Goal: Task Accomplishment & Management: Manage account settings

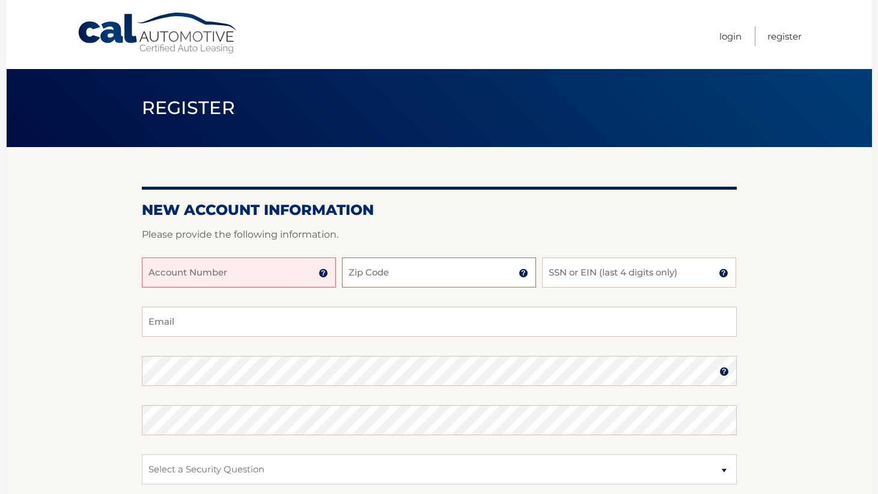
click at [380, 271] on input "Zip Code" at bounding box center [439, 273] width 194 height 30
click at [261, 285] on input "Account Number" at bounding box center [239, 273] width 194 height 30
type input "44456010773"
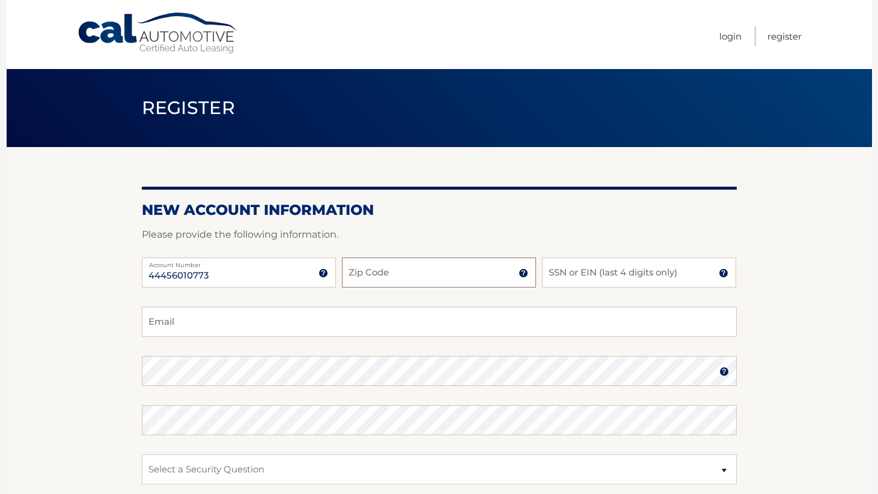
click at [385, 273] on input "Zip Code" at bounding box center [439, 273] width 194 height 30
type input "07470"
click at [599, 278] on input "SSN or EIN (last 4 digits only)" at bounding box center [639, 273] width 194 height 30
type input "2020"
click at [577, 301] on div "44456010773 Account Number 11 digit account number provided on your coupon book…" at bounding box center [439, 282] width 595 height 49
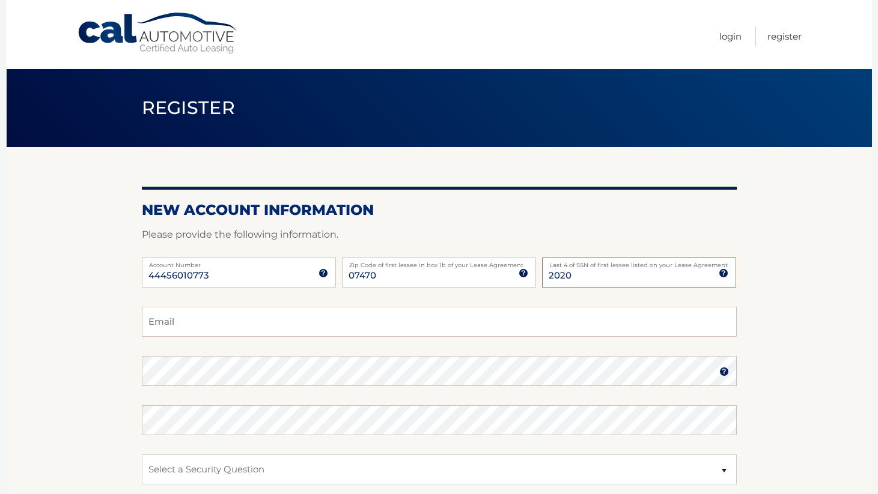
click at [577, 279] on input "2020" at bounding box center [639, 273] width 194 height 30
click at [366, 321] on input "Email" at bounding box center [439, 322] width 595 height 30
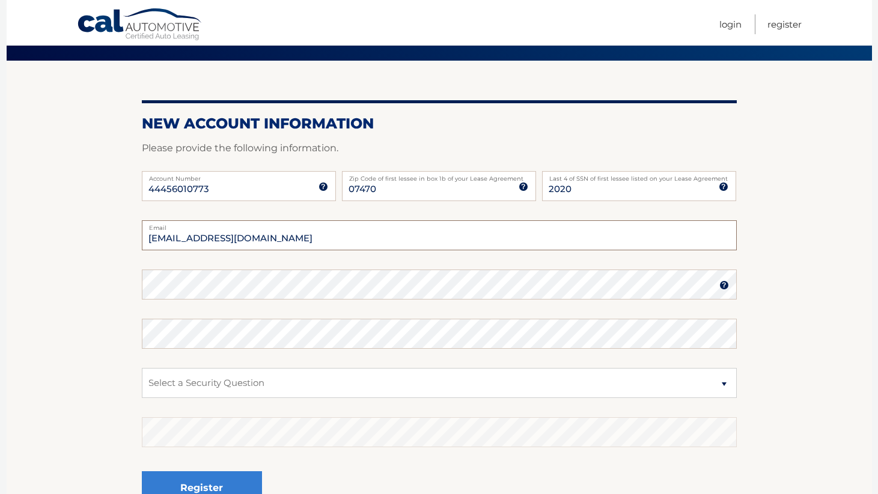
scroll to position [89, 0]
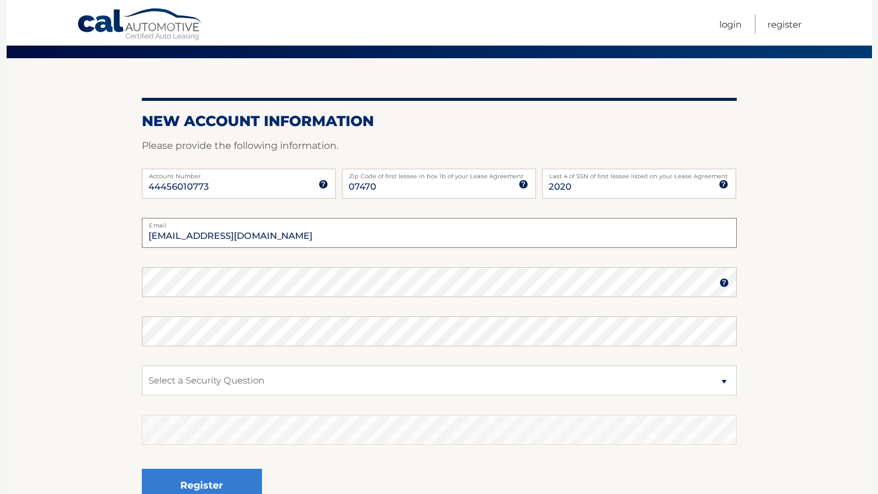
type input "shammy.ansari@gmail.com"
click at [303, 386] on select "Select a Security Question What was the name of your elementary school? What is…" at bounding box center [439, 381] width 595 height 30
select select "1"
click at [142, 366] on select "Select a Security Question What was the name of your elementary school? What is…" at bounding box center [439, 381] width 595 height 30
click at [308, 388] on select "Select a Security Question What was the name of your elementary school? What is…" at bounding box center [439, 381] width 595 height 30
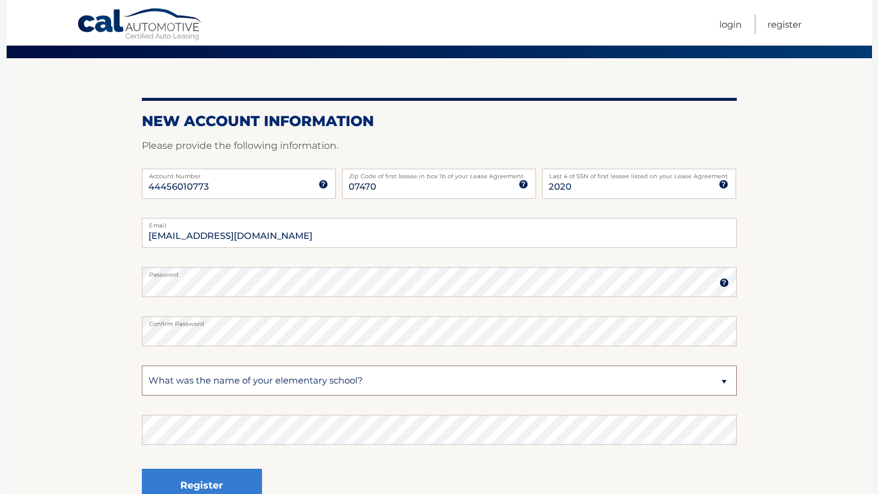
click at [142, 366] on select "Select a Security Question What was the name of your elementary school? What is…" at bounding box center [439, 381] width 595 height 30
click at [207, 483] on button "Register" at bounding box center [202, 485] width 120 height 33
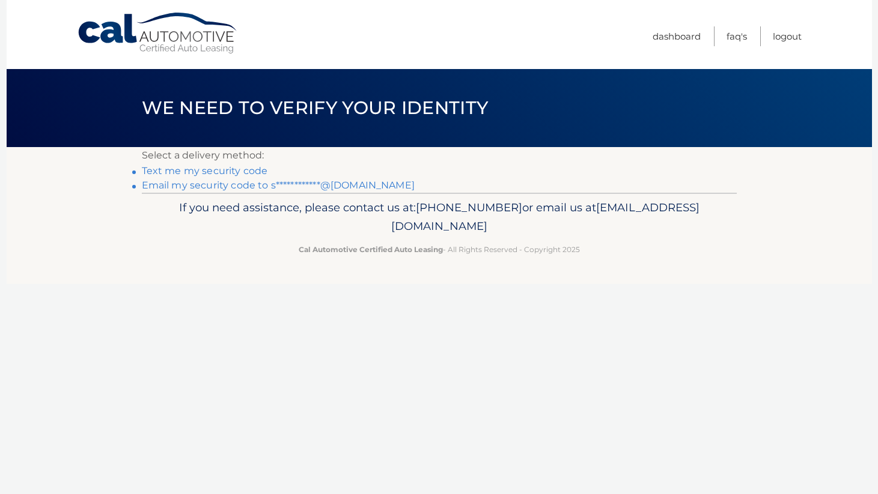
click at [216, 171] on link "Text me my security code" at bounding box center [205, 170] width 126 height 11
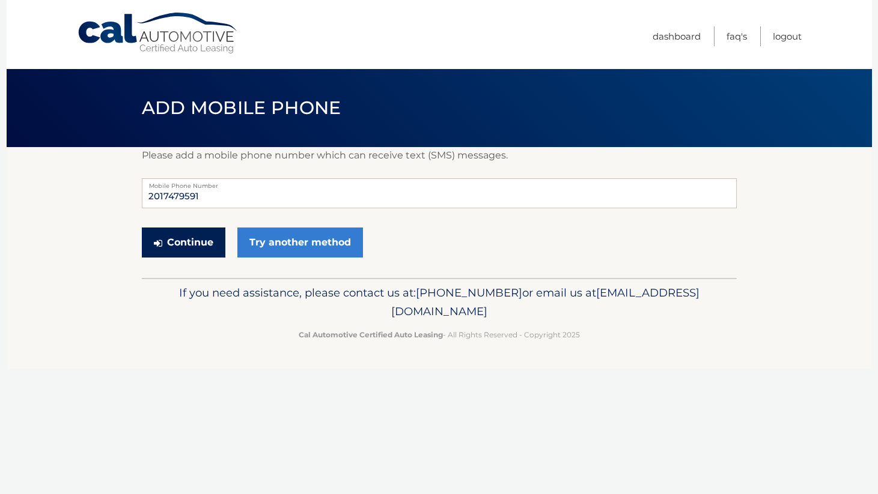
click at [196, 242] on button "Continue" at bounding box center [184, 243] width 84 height 30
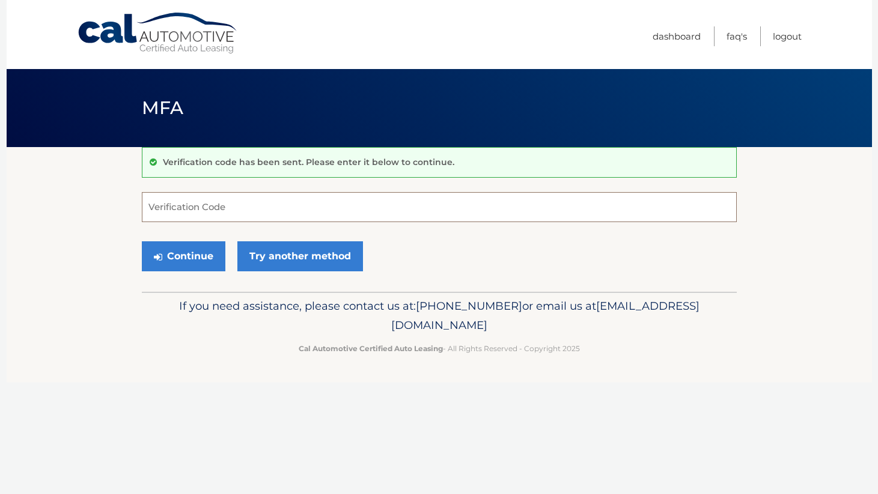
click at [238, 204] on input "Verification Code" at bounding box center [439, 207] width 595 height 30
click at [245, 213] on input "Verification Code" at bounding box center [439, 207] width 595 height 30
type input "403397"
click at [192, 258] on button "Continue" at bounding box center [184, 257] width 84 height 30
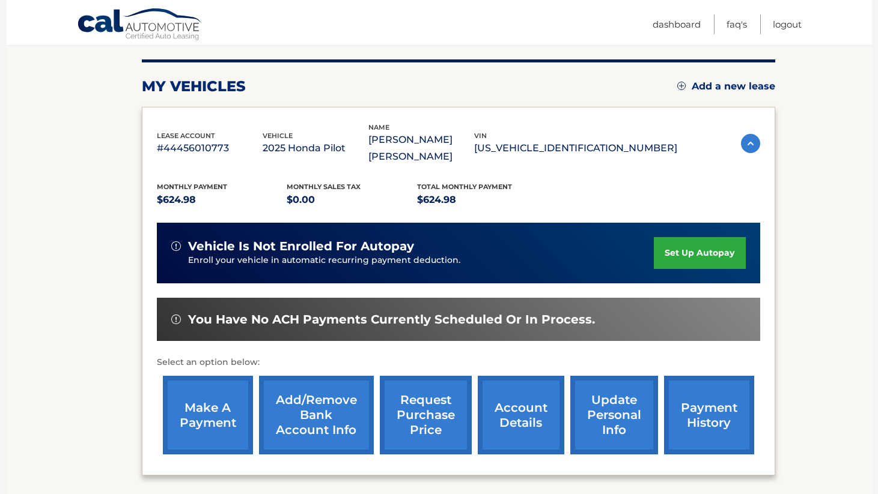
scroll to position [148, 0]
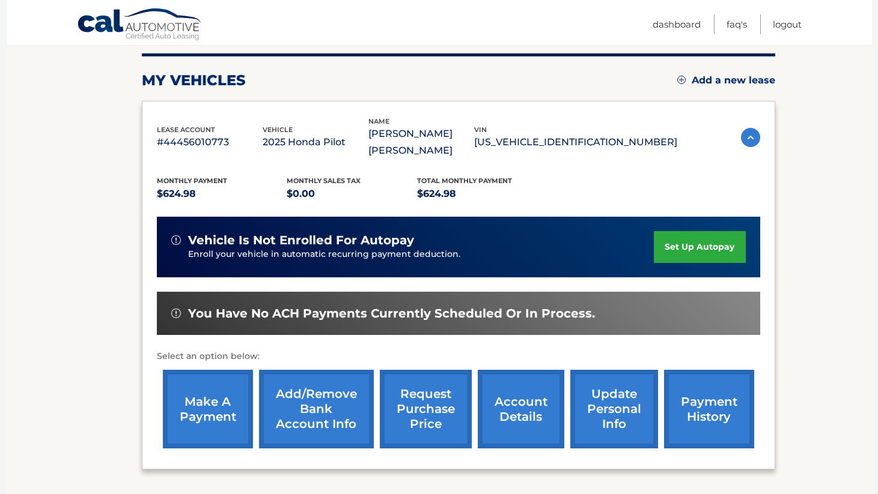
click at [668, 231] on link "set up autopay" at bounding box center [699, 247] width 91 height 32
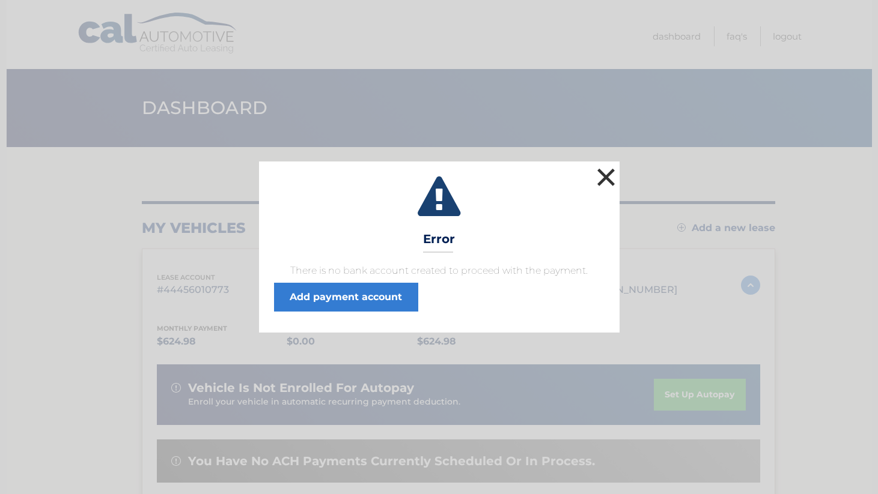
click at [607, 175] on button "×" at bounding box center [606, 177] width 24 height 24
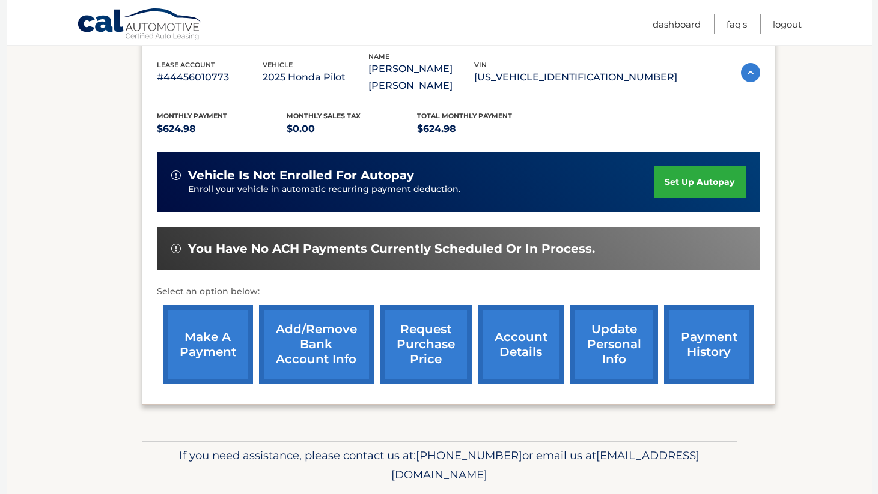
scroll to position [233, 0]
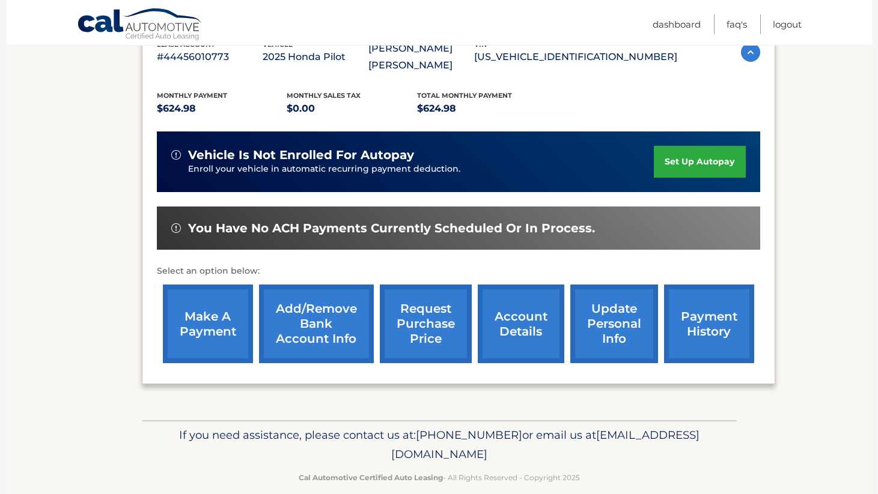
click at [223, 306] on link "make a payment" at bounding box center [208, 324] width 90 height 79
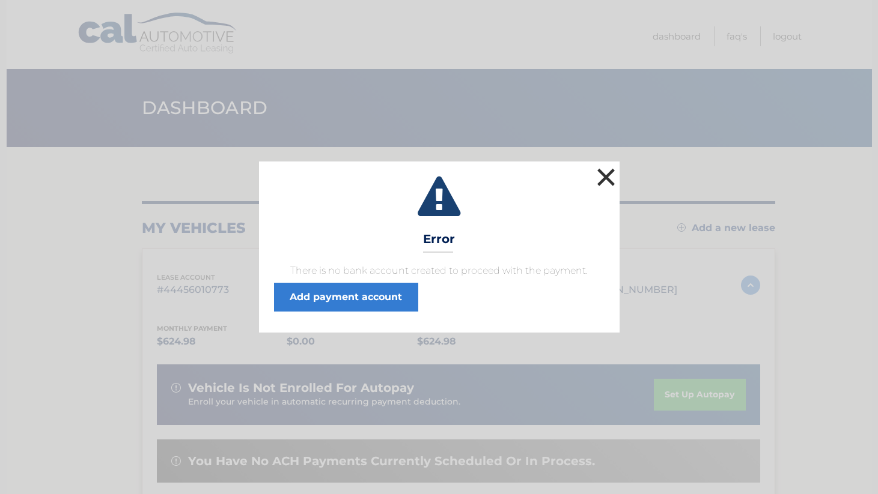
click at [608, 177] on button "×" at bounding box center [606, 177] width 24 height 24
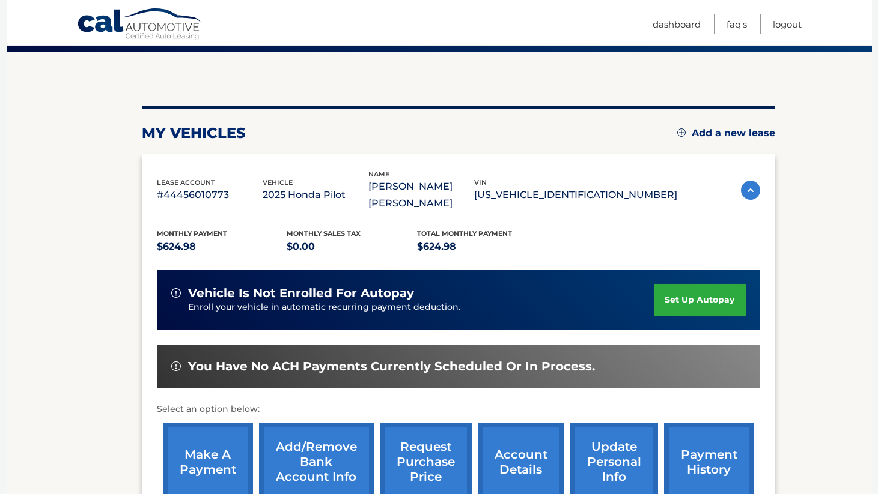
scroll to position [96, 0]
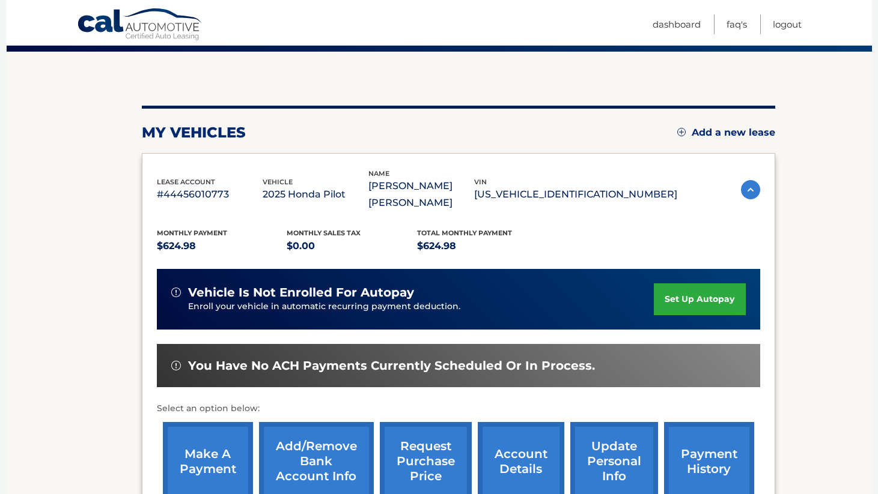
click at [696, 287] on link "set up autopay" at bounding box center [699, 300] width 91 height 32
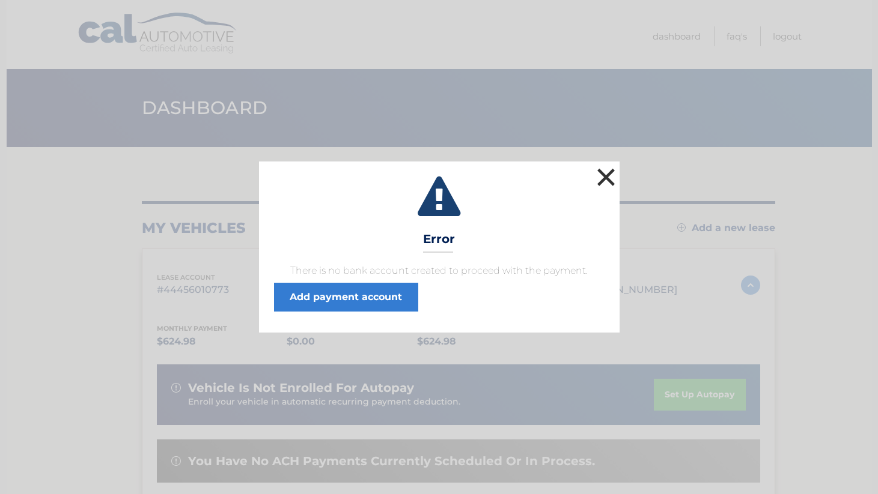
click at [604, 181] on button "×" at bounding box center [606, 177] width 24 height 24
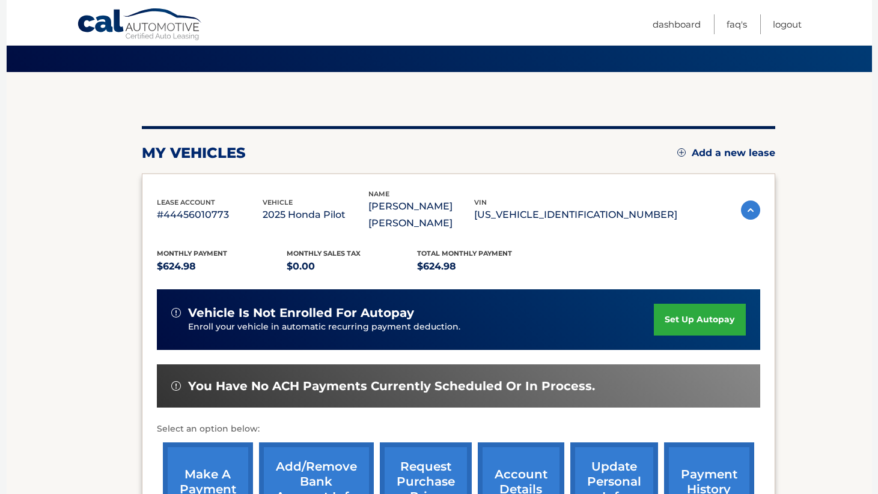
scroll to position [75, 0]
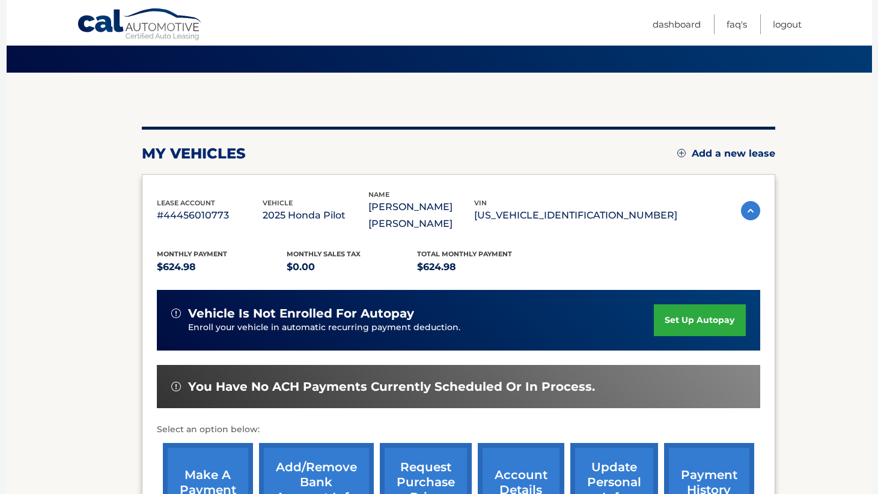
click at [687, 457] on link "payment history" at bounding box center [709, 482] width 90 height 79
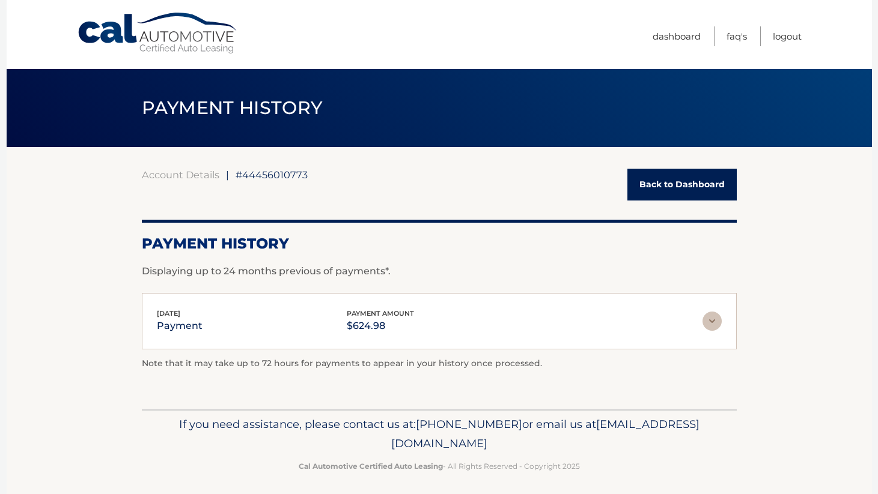
scroll to position [6, 0]
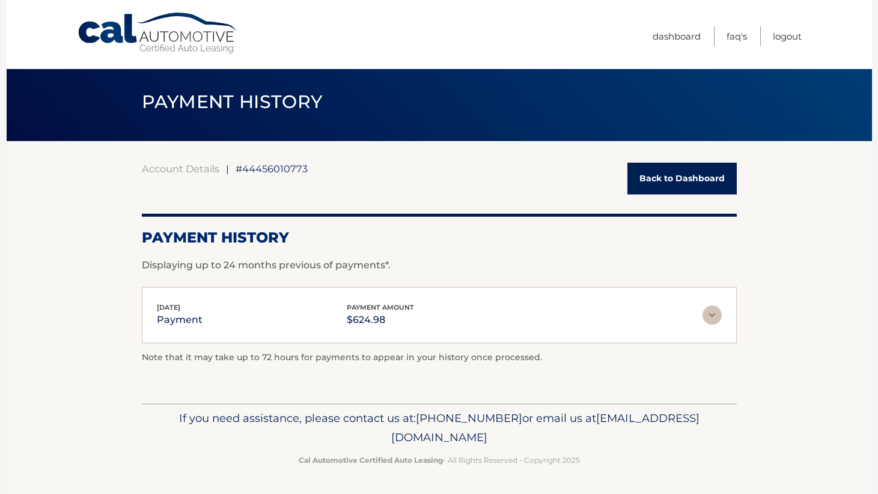
click at [713, 314] on img at bounding box center [711, 315] width 19 height 19
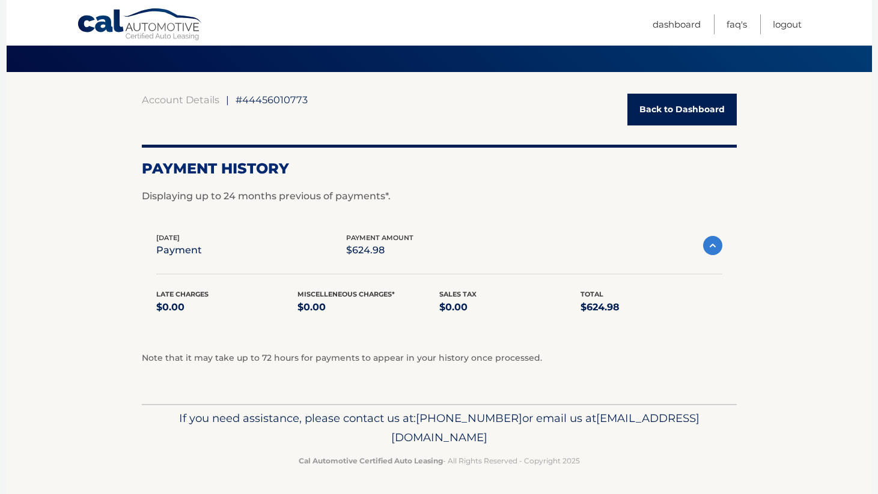
scroll to position [17, 0]
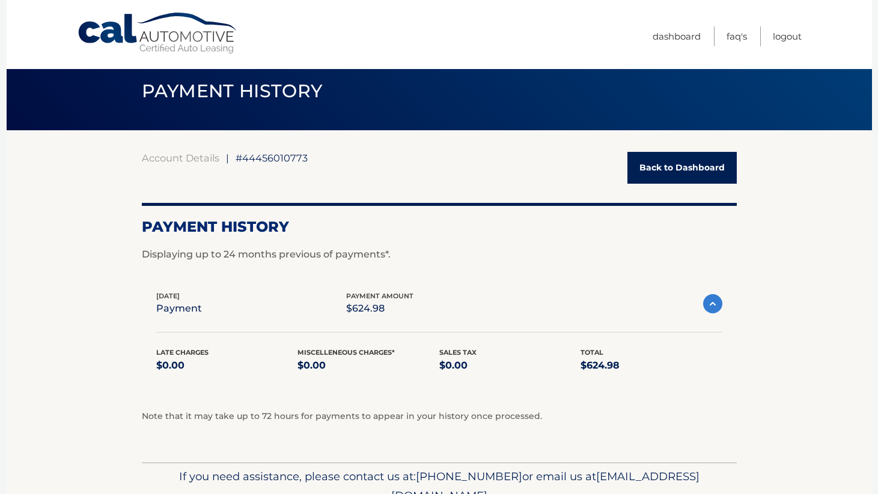
click at [676, 168] on link "Back to Dashboard" at bounding box center [681, 168] width 109 height 32
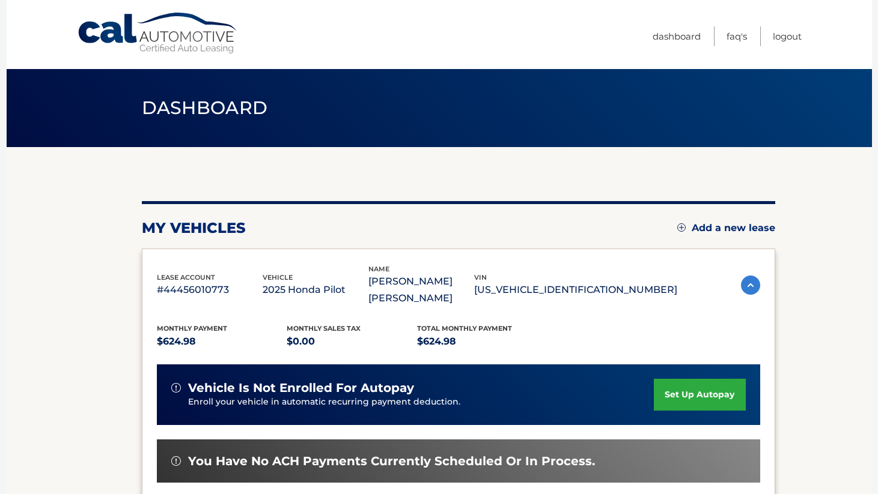
click at [675, 379] on link "set up autopay" at bounding box center [699, 395] width 91 height 32
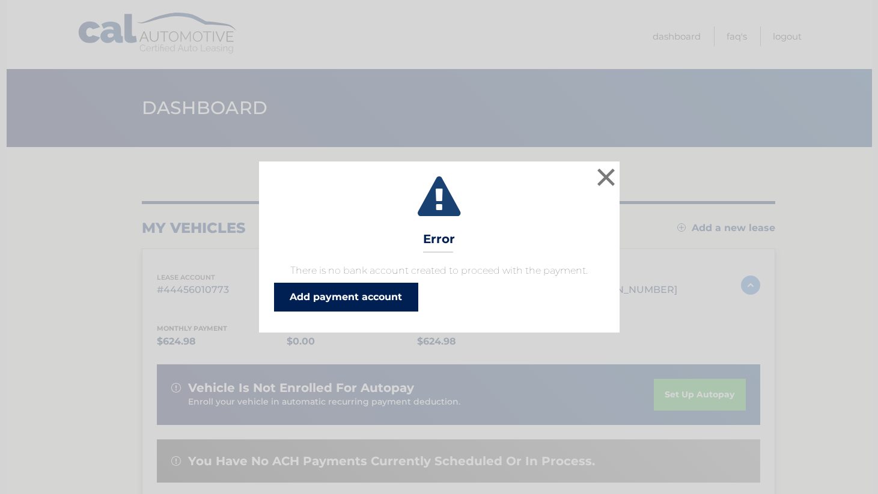
click at [368, 297] on link "Add payment account" at bounding box center [346, 297] width 144 height 29
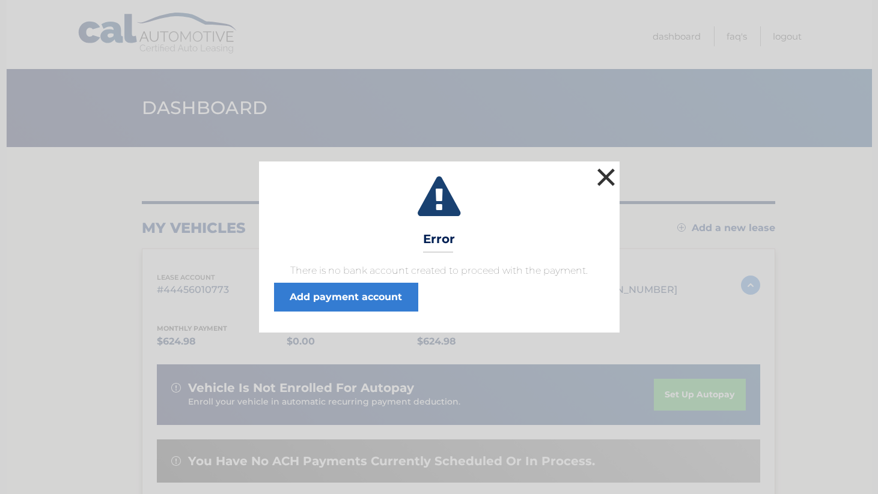
click at [606, 179] on button "×" at bounding box center [606, 177] width 24 height 24
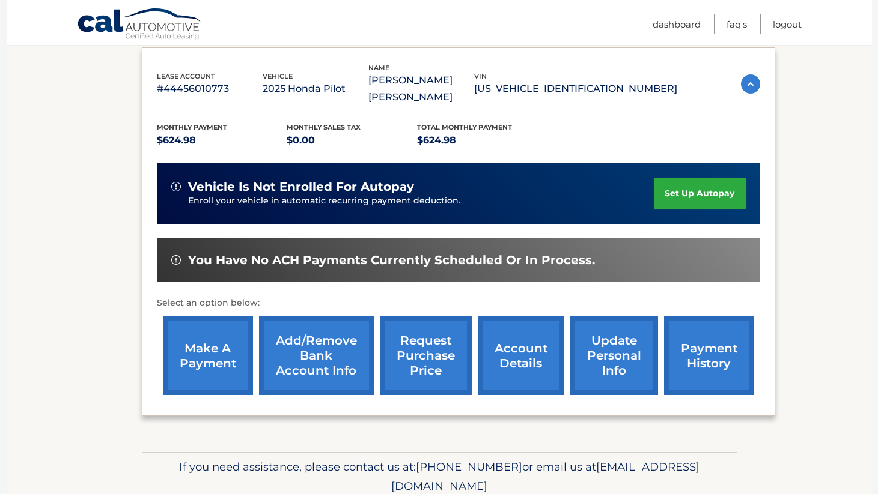
scroll to position [222, 0]
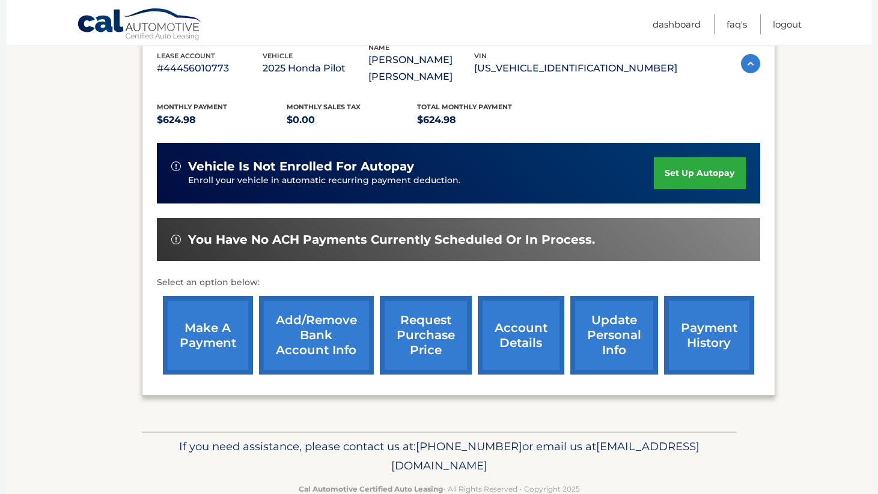
click at [454, 327] on link "request purchase price" at bounding box center [426, 335] width 92 height 79
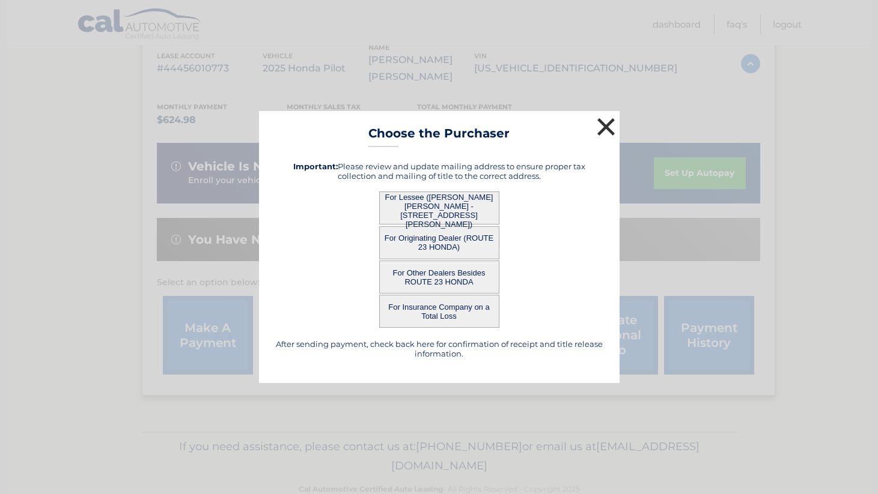
click at [600, 130] on button "×" at bounding box center [606, 127] width 24 height 24
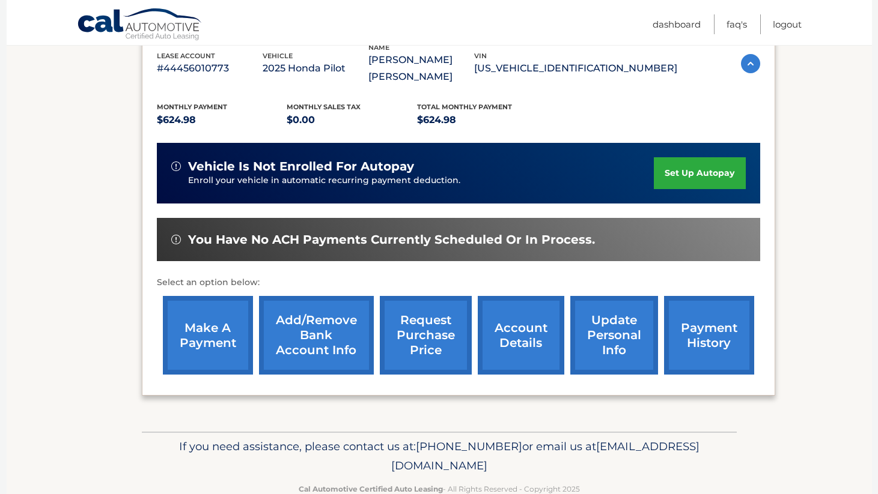
click at [695, 157] on link "set up autopay" at bounding box center [699, 173] width 91 height 32
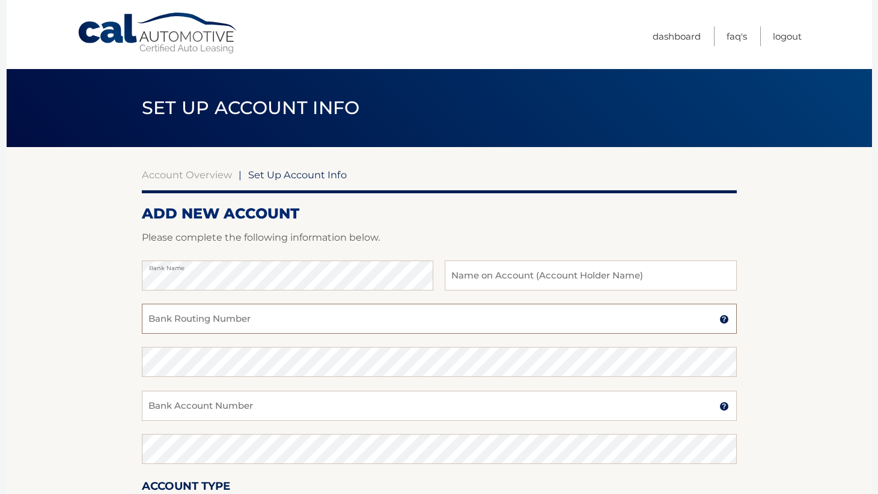
click at [507, 305] on input "Bank Routing Number" at bounding box center [439, 319] width 595 height 30
click at [495, 276] on input "text" at bounding box center [590, 276] width 291 height 30
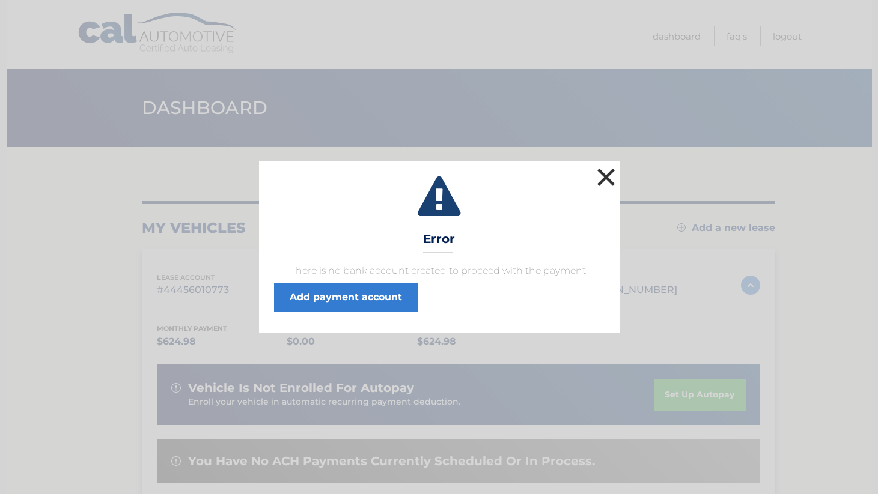
click at [606, 175] on button "×" at bounding box center [606, 177] width 24 height 24
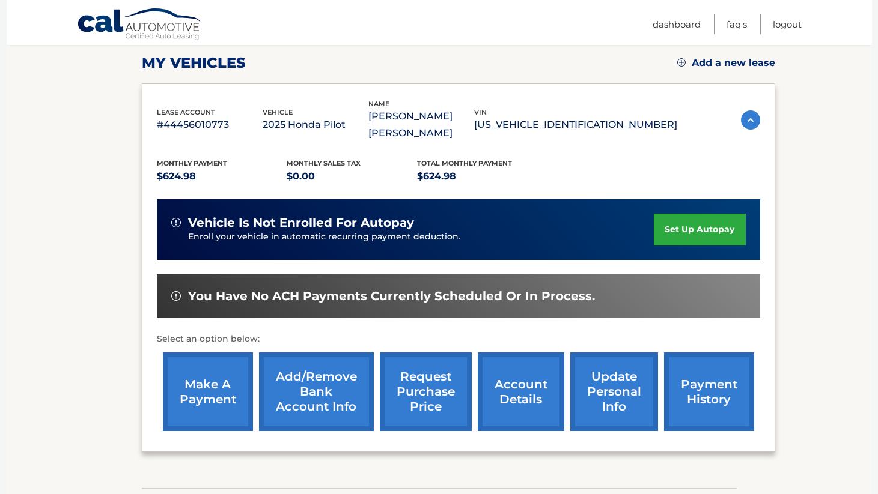
scroll to position [191, 0]
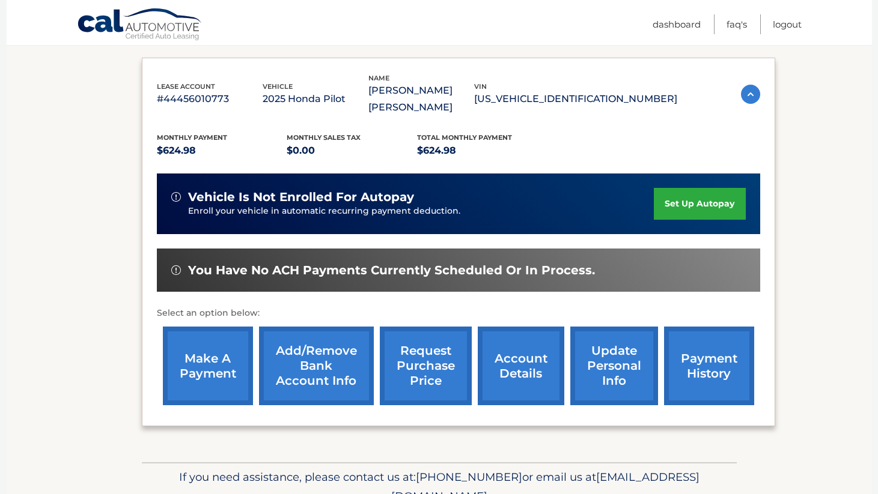
click at [629, 327] on link "update personal info" at bounding box center [614, 366] width 88 height 79
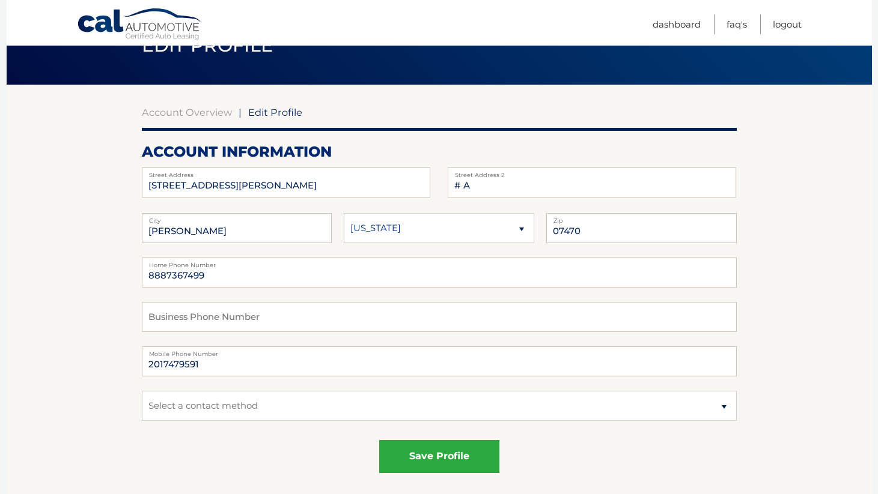
scroll to position [64, 0]
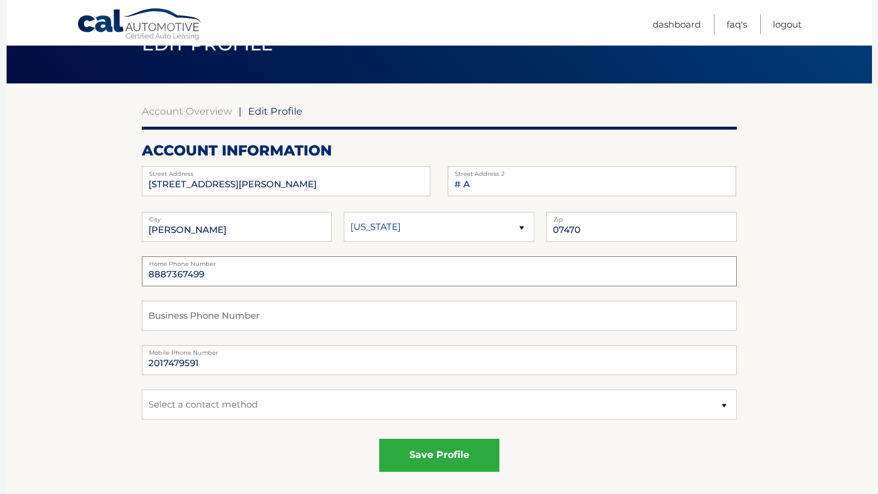
drag, startPoint x: 213, startPoint y: 274, endPoint x: 124, endPoint y: 278, distance: 89.0
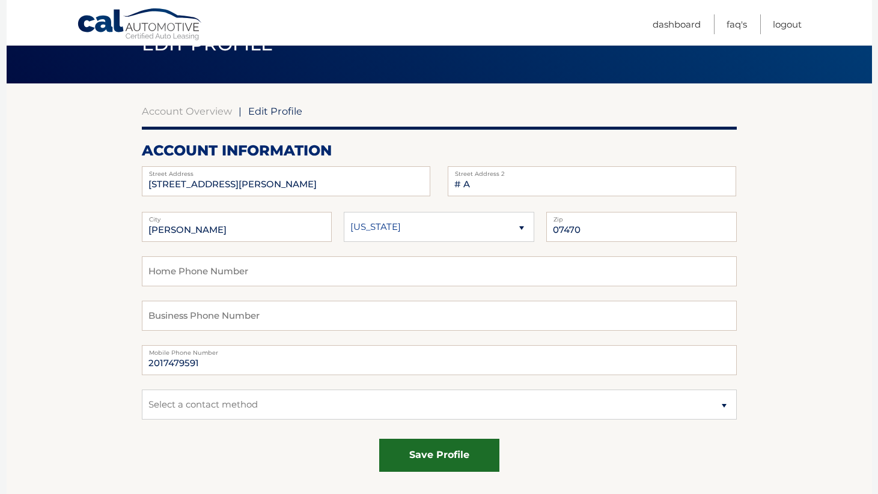
click at [446, 460] on button "save profile" at bounding box center [439, 455] width 120 height 33
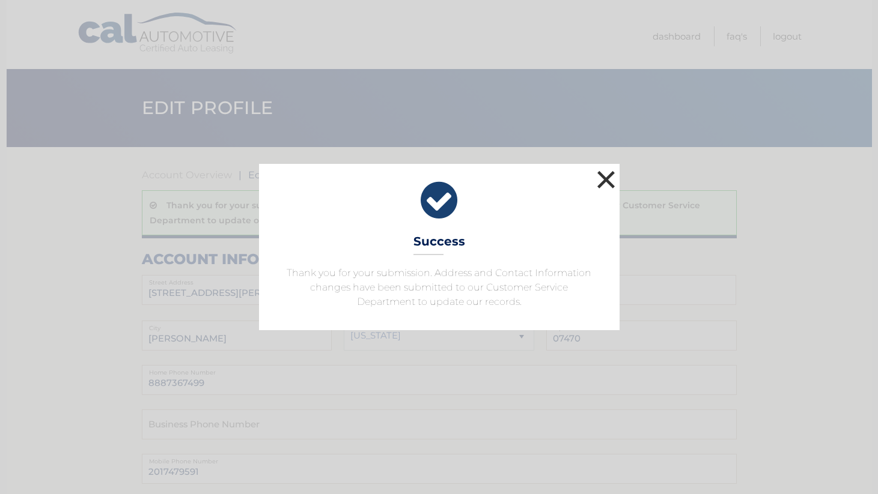
click at [604, 183] on button "×" at bounding box center [606, 180] width 24 height 24
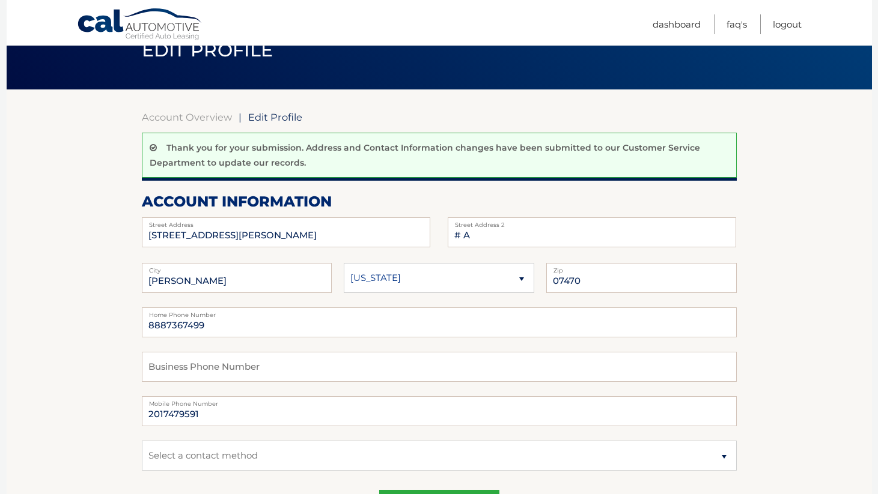
scroll to position [127, 0]
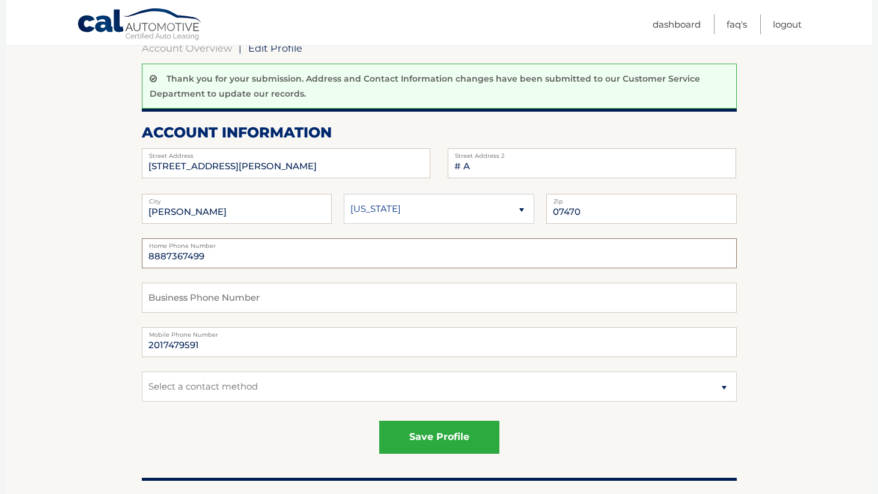
drag, startPoint x: 205, startPoint y: 260, endPoint x: 102, endPoint y: 252, distance: 103.6
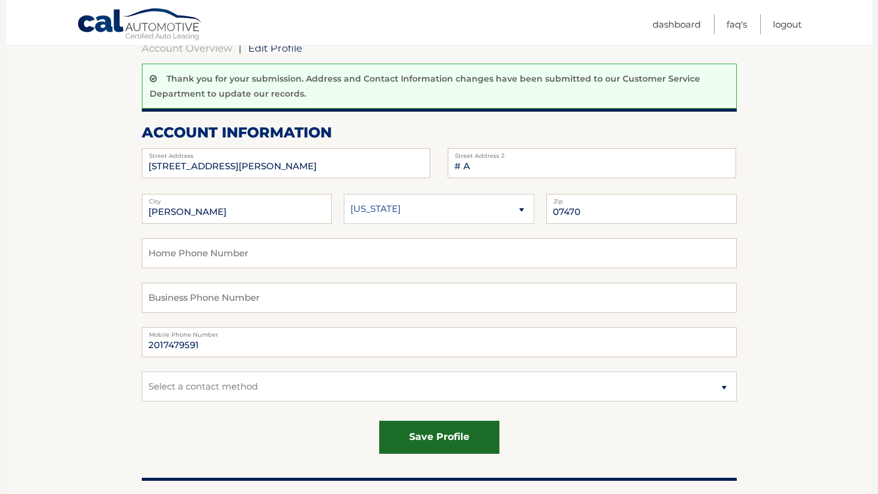
click at [437, 440] on button "save profile" at bounding box center [439, 437] width 120 height 33
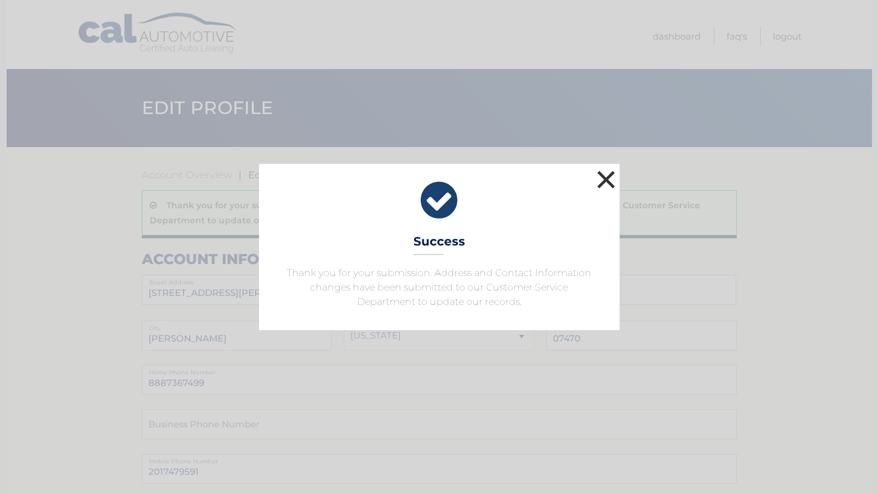
click at [606, 180] on button "×" at bounding box center [606, 180] width 24 height 24
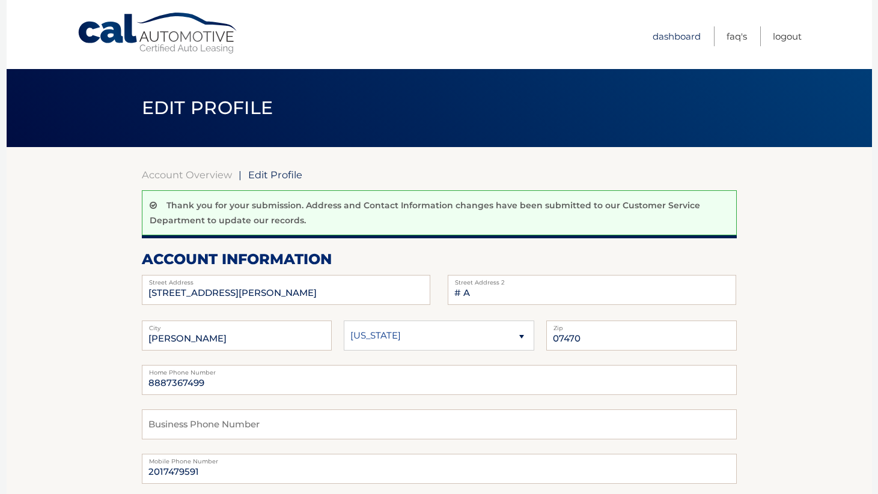
click at [673, 35] on link "Dashboard" at bounding box center [676, 36] width 48 height 20
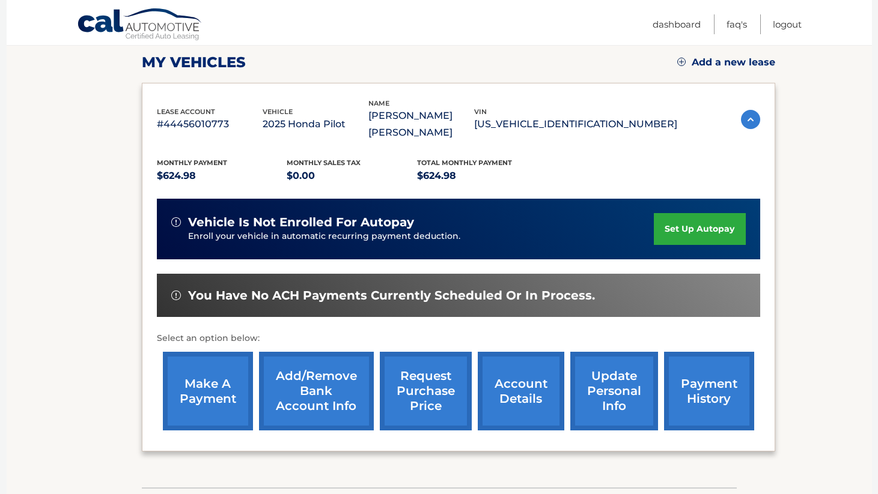
scroll to position [166, 0]
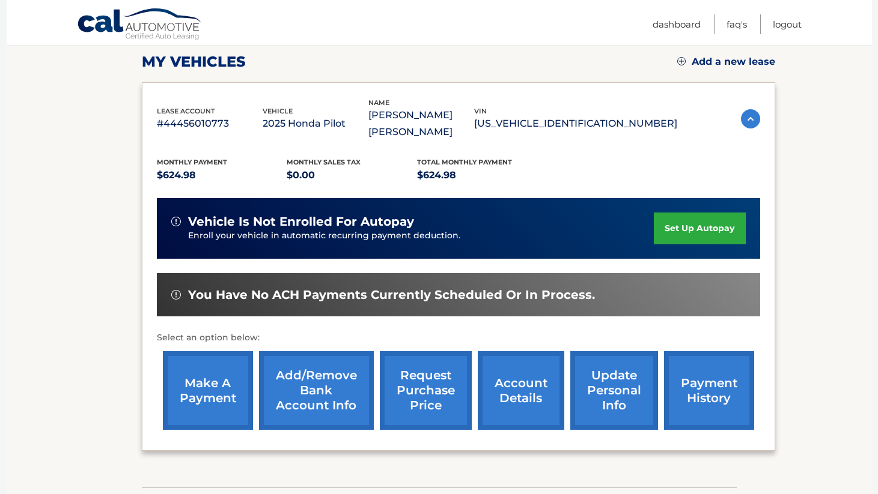
click at [683, 213] on link "set up autopay" at bounding box center [699, 229] width 91 height 32
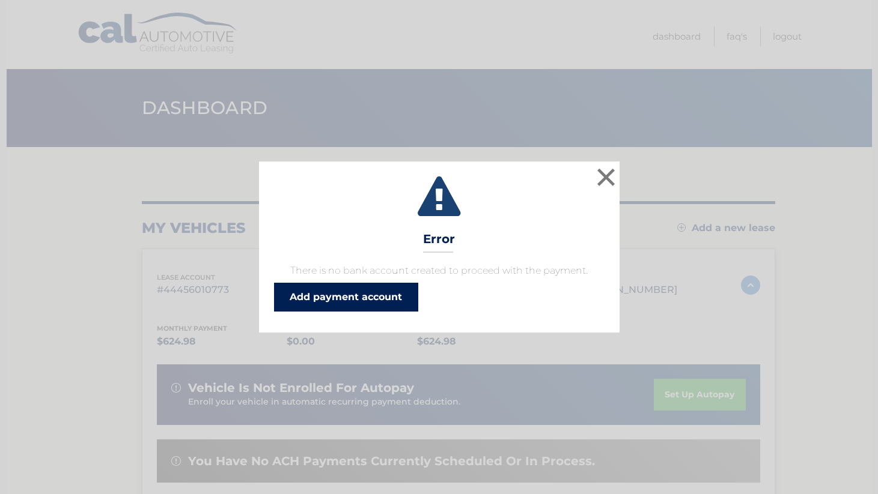
click at [386, 293] on link "Add payment account" at bounding box center [346, 297] width 144 height 29
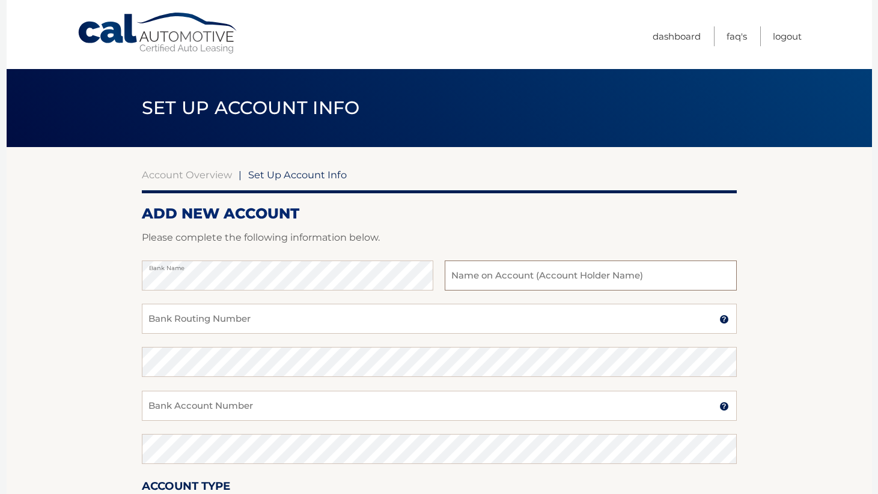
click at [605, 279] on input "text" at bounding box center [590, 276] width 291 height 30
click at [522, 275] on input "text" at bounding box center [590, 276] width 291 height 30
click at [580, 278] on input "text" at bounding box center [590, 276] width 291 height 30
type input "[PERSON_NAME] [PERSON_NAME]"
click at [245, 320] on input "Bank Routing Number" at bounding box center [439, 319] width 595 height 30
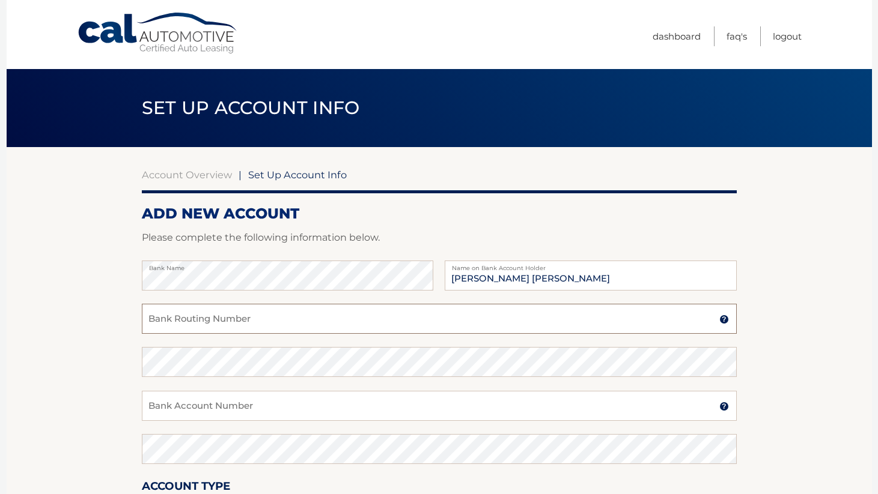
click at [222, 323] on input "Bank Routing Number" at bounding box center [439, 319] width 595 height 30
type input "021200339"
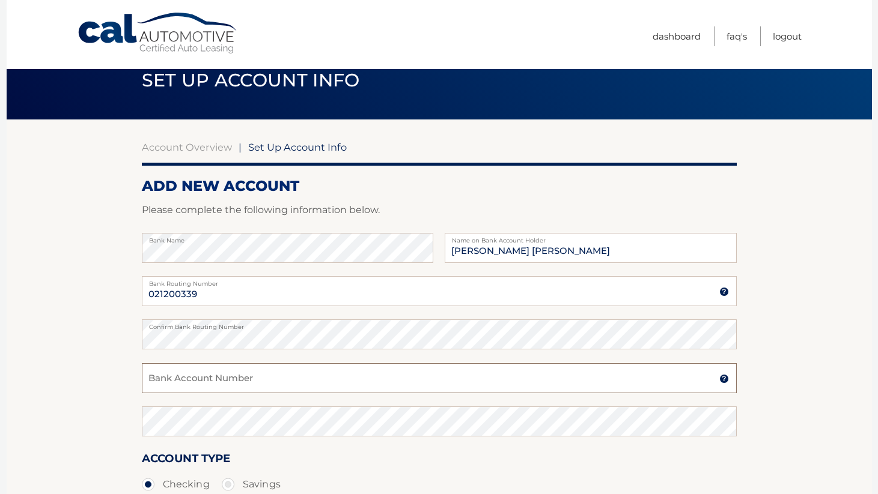
click at [197, 374] on input "Bank Account Number" at bounding box center [439, 378] width 595 height 30
type input "381043262508"
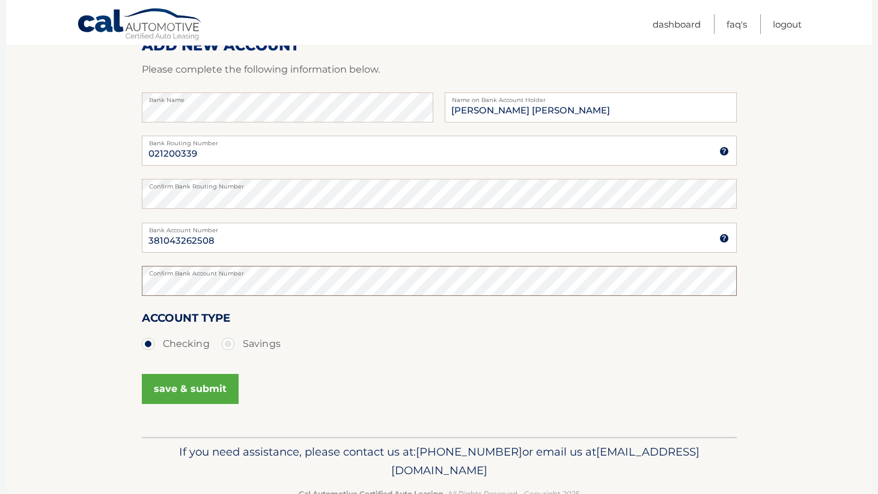
scroll to position [176, 0]
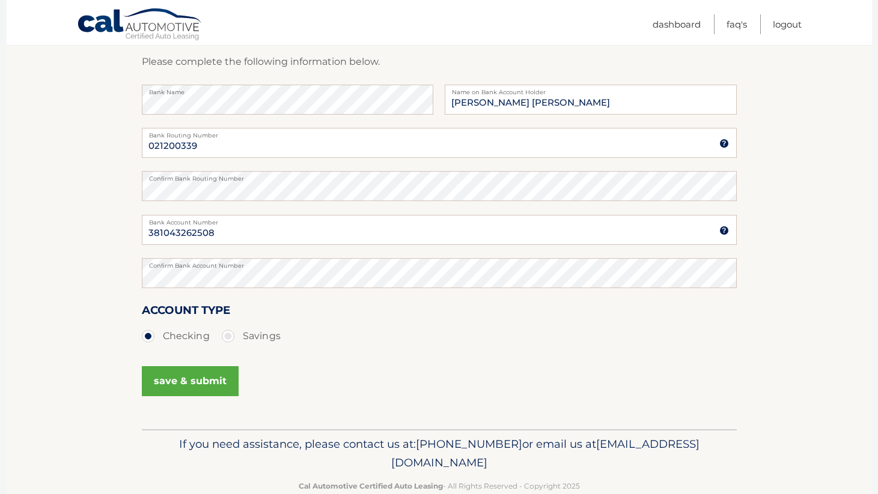
click at [181, 378] on button "save & submit" at bounding box center [190, 382] width 97 height 30
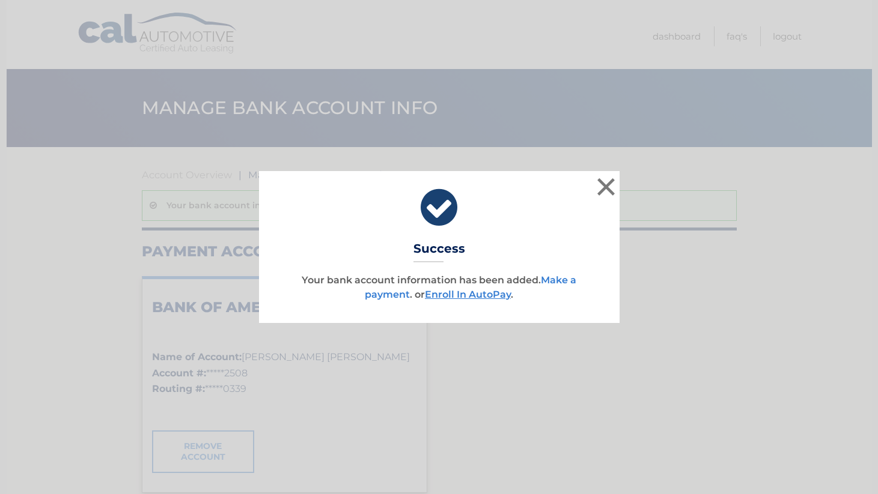
click at [564, 282] on link "Make a payment" at bounding box center [470, 288] width 211 height 26
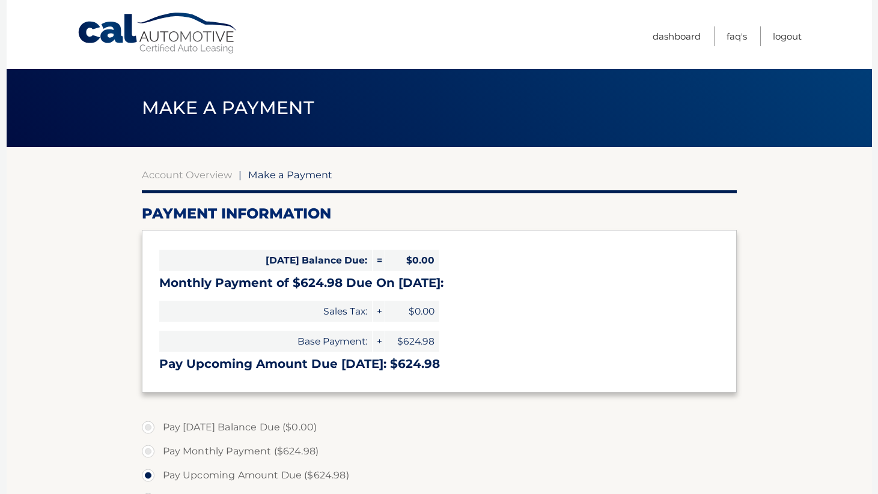
select select "YTk2YjUyMjUtMDE1NS00NGJlLWI4NzgtNzQyOWZhOGU0Yzdj"
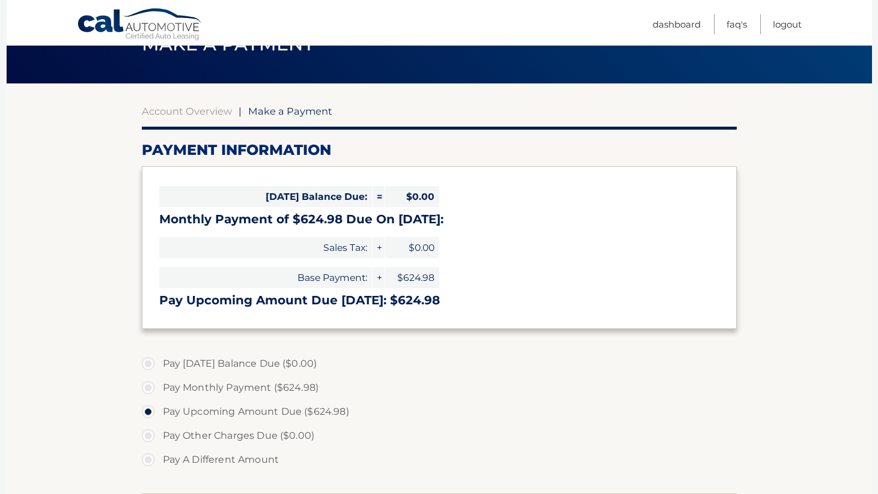
scroll to position [66, 0]
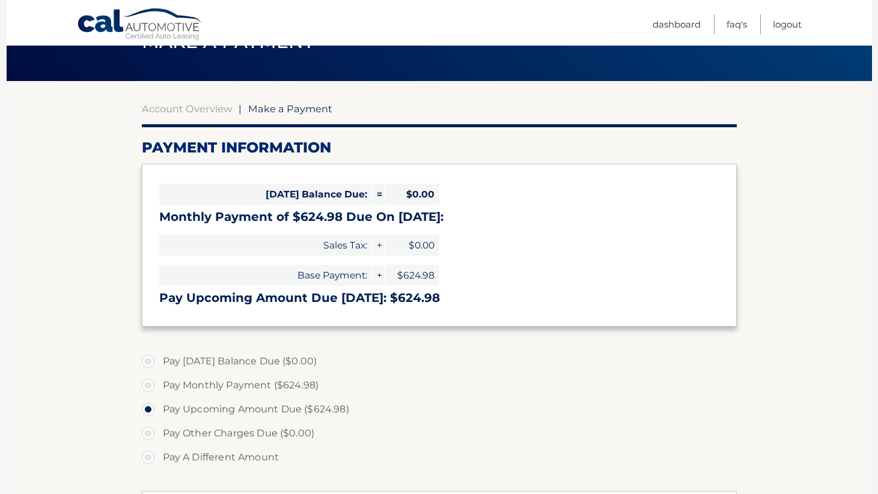
click at [541, 413] on label "Pay Upcoming Amount Due ($624.98)" at bounding box center [439, 410] width 595 height 24
click at [159, 413] on input "Pay Upcoming Amount Due ($624.98)" at bounding box center [153, 407] width 12 height 19
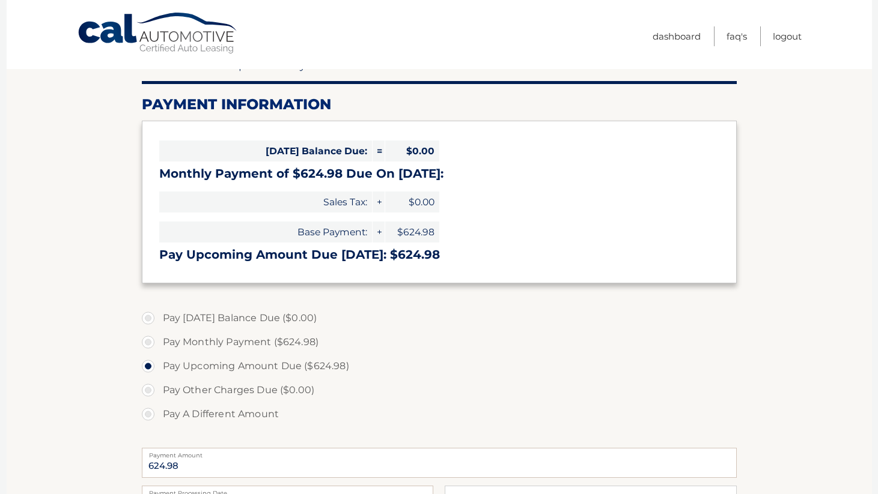
scroll to position [0, 0]
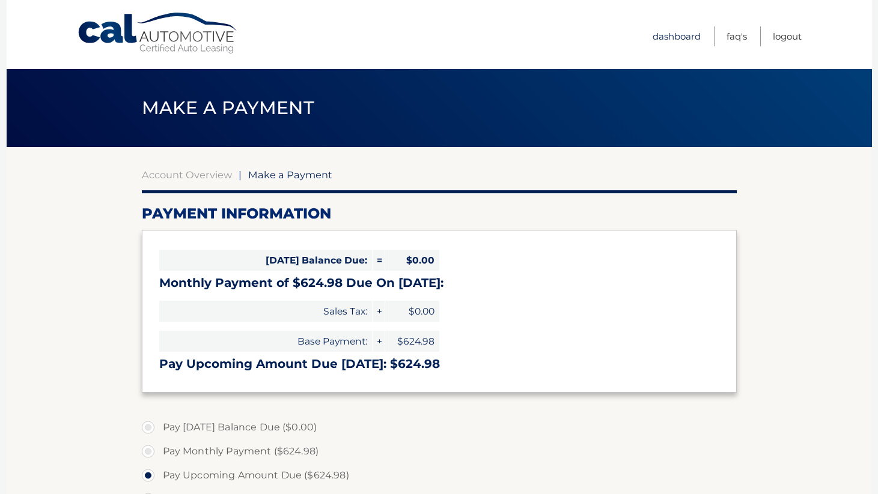
click at [678, 37] on link "Dashboard" at bounding box center [676, 36] width 48 height 20
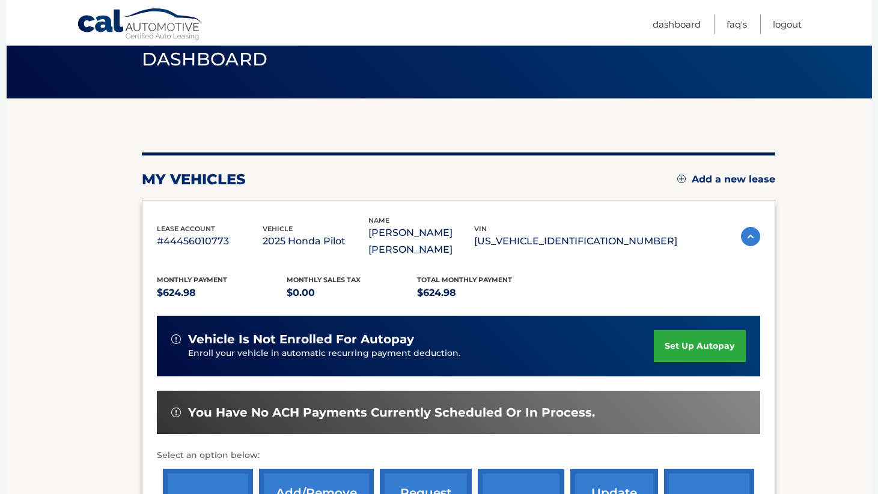
scroll to position [61, 0]
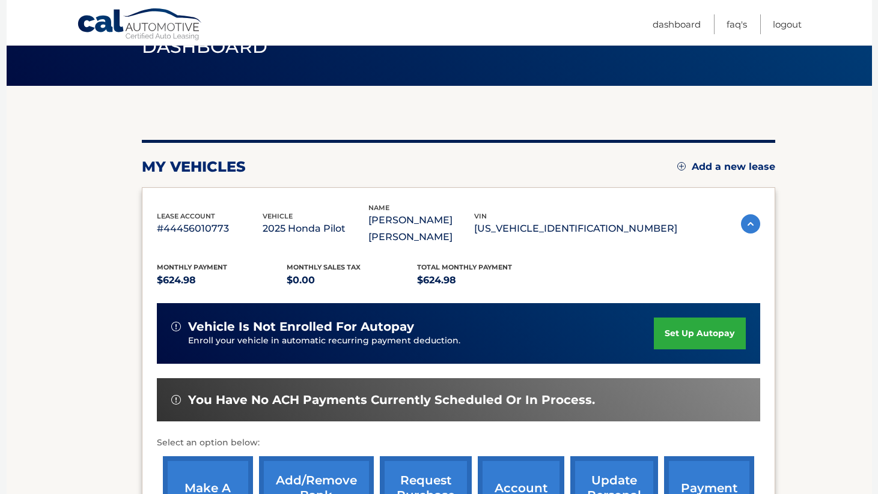
click at [683, 318] on link "set up autopay" at bounding box center [699, 334] width 91 height 32
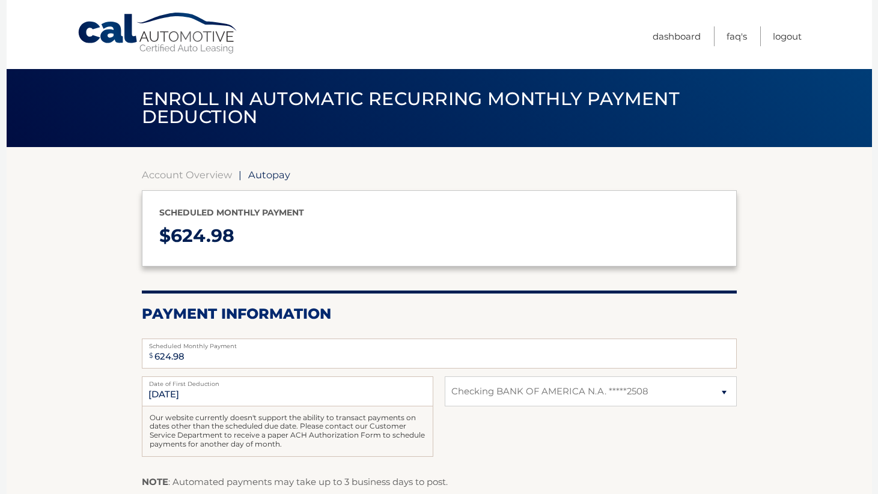
select select "YTk2YjUyMjUtMDE1NS00NGJlLWI4NzgtNzQyOWZhOGU0Yzdj"
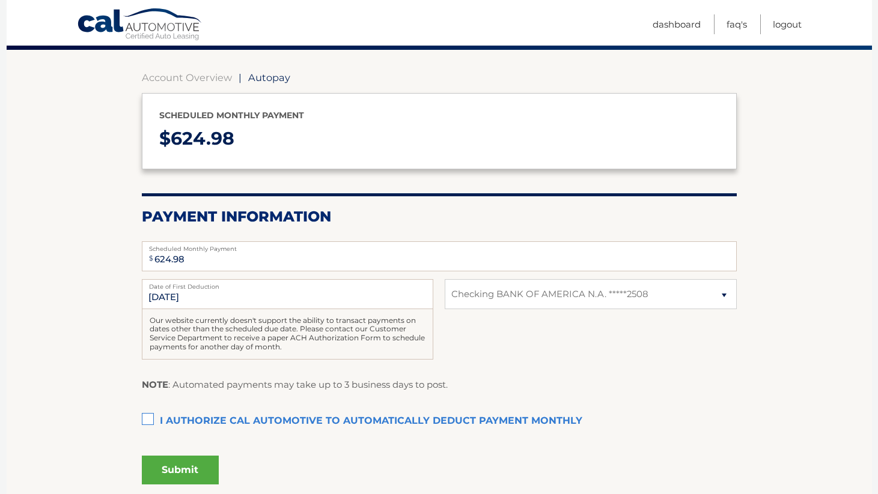
scroll to position [117, 0]
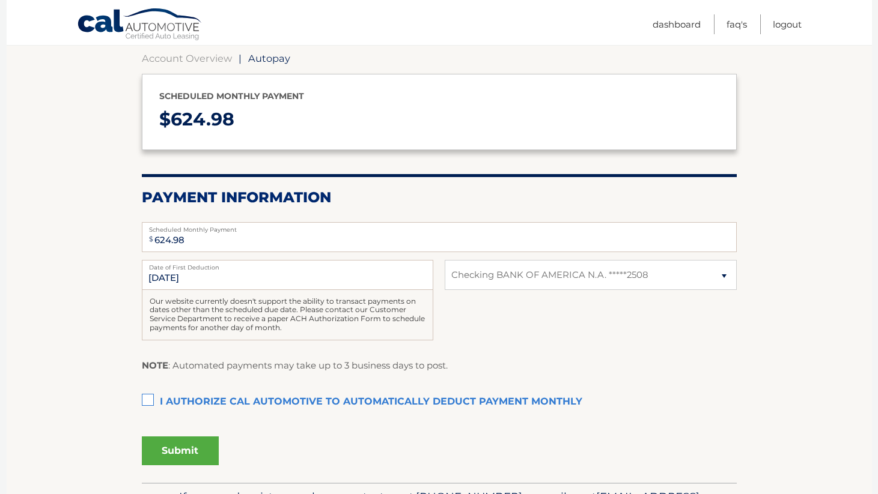
click at [147, 398] on label "I authorize cal automotive to automatically deduct payment monthly This checkbo…" at bounding box center [439, 403] width 595 height 24
click at [0, 0] on input "I authorize cal automotive to automatically deduct payment monthly This checkbo…" at bounding box center [0, 0] width 0 height 0
click at [190, 447] on button "Submit" at bounding box center [180, 451] width 77 height 29
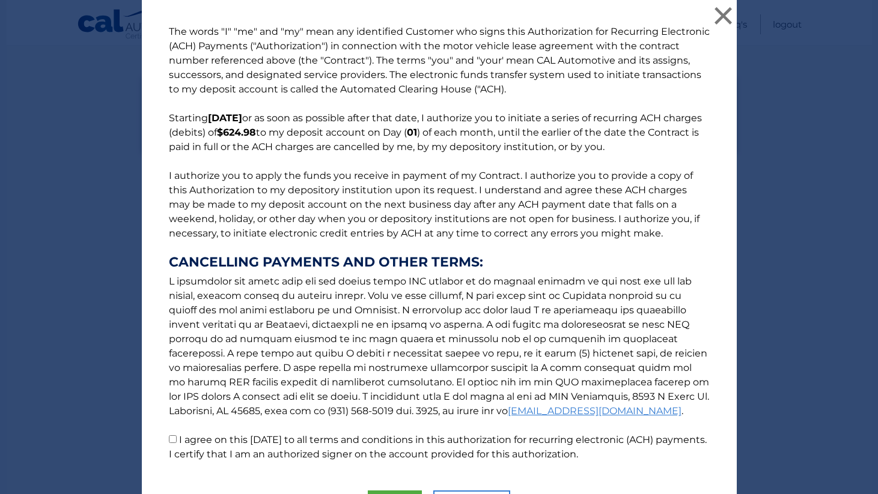
scroll to position [73, 0]
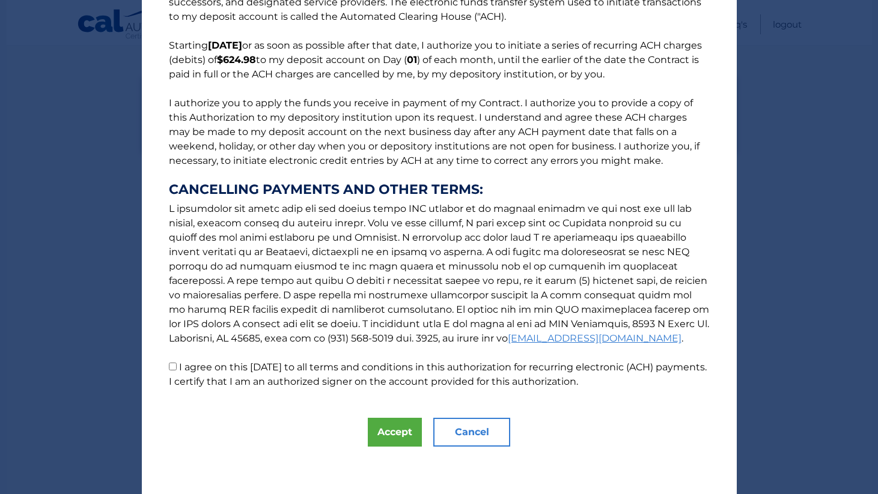
click at [174, 368] on input "I agree on this [DATE] to all terms and conditions in this authorization for re…" at bounding box center [173, 367] width 8 height 8
checkbox input "true"
click at [403, 429] on button "Accept" at bounding box center [395, 432] width 54 height 29
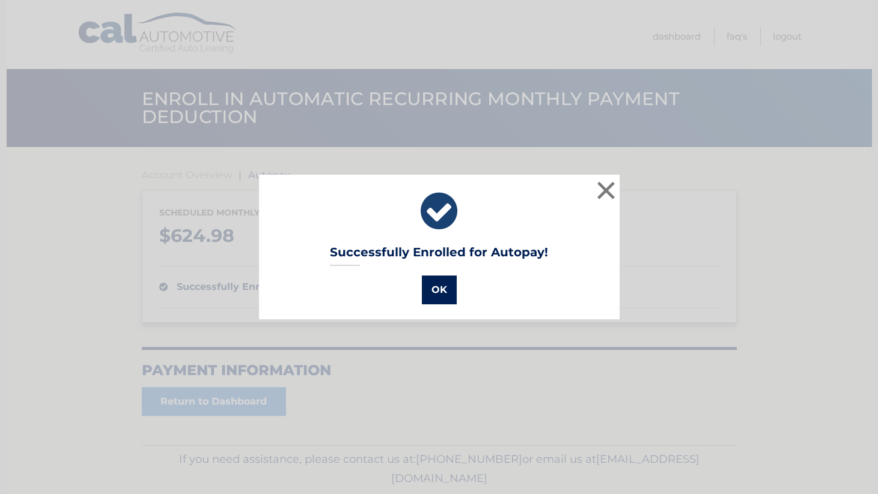
click at [440, 292] on button "OK" at bounding box center [439, 290] width 35 height 29
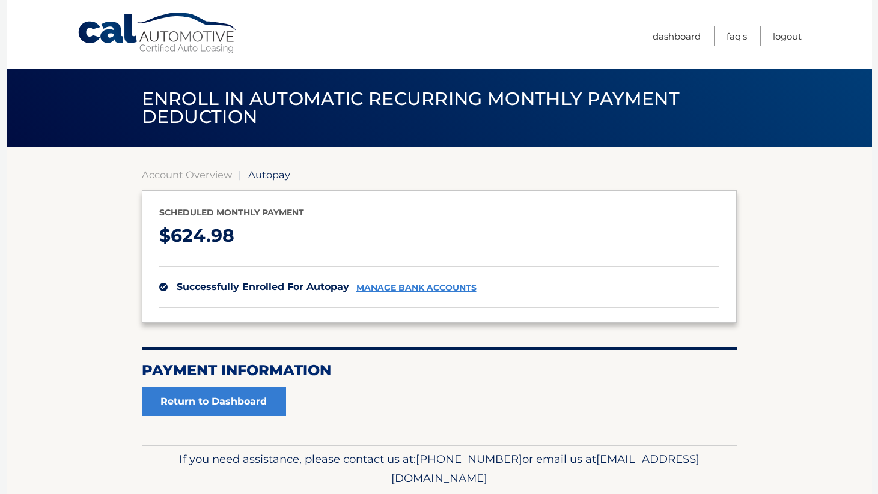
scroll to position [42, 0]
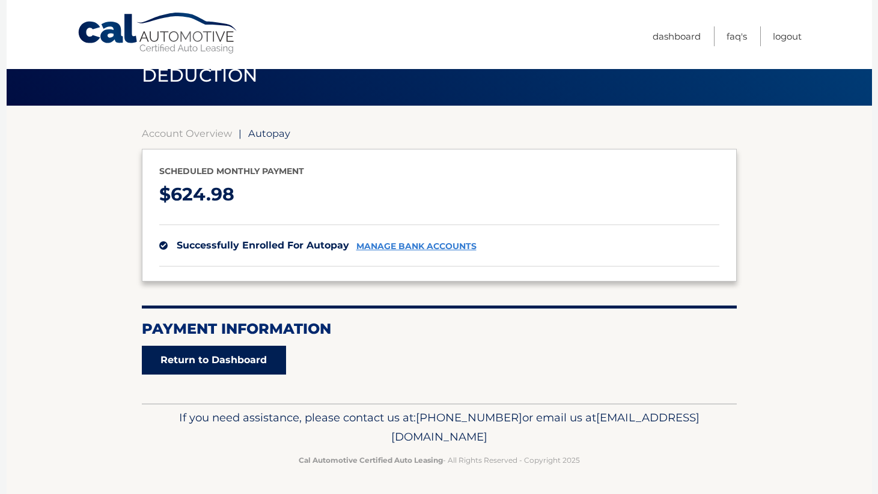
click at [259, 355] on link "Return to Dashboard" at bounding box center [214, 360] width 144 height 29
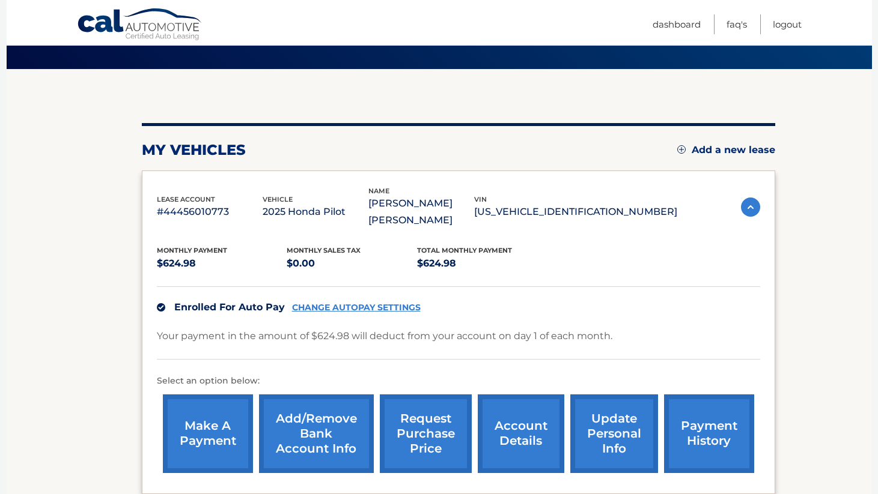
scroll to position [99, 0]
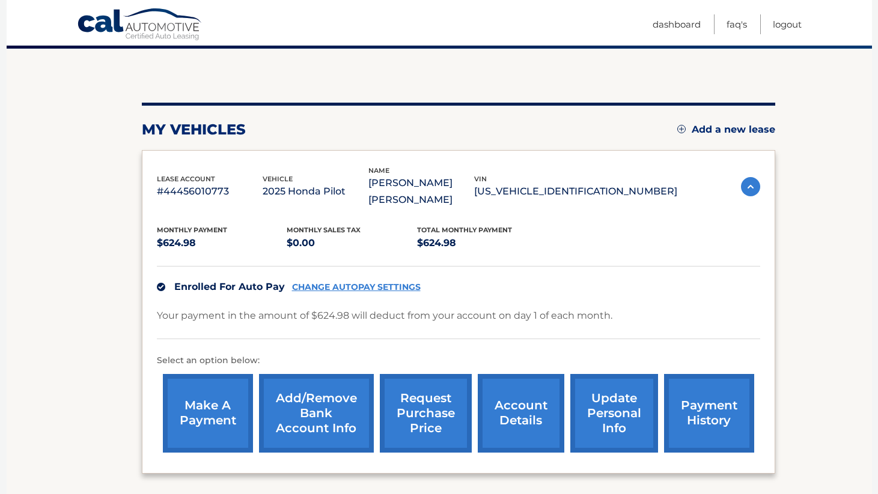
click at [702, 403] on link "payment history" at bounding box center [709, 413] width 90 height 79
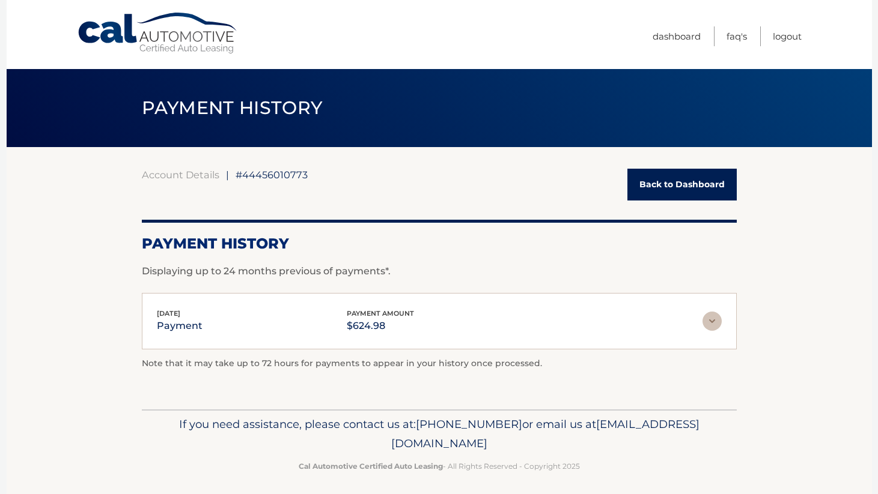
click at [647, 192] on link "Back to Dashboard" at bounding box center [681, 185] width 109 height 32
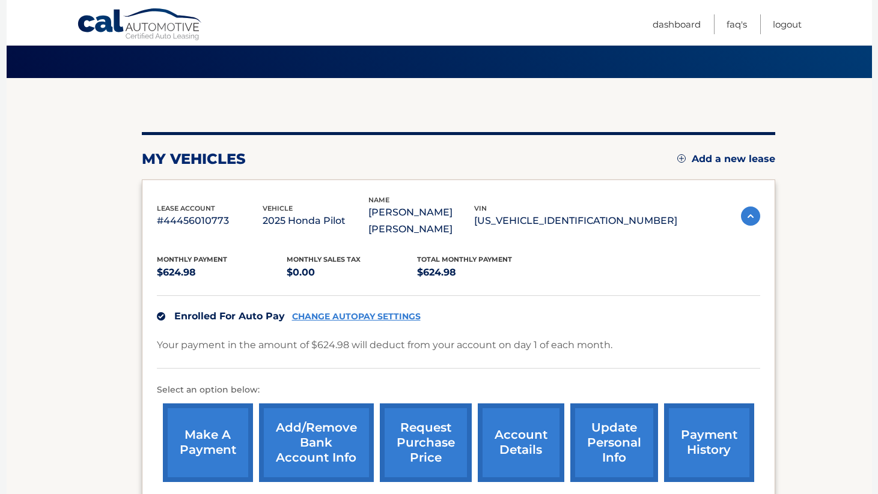
scroll to position [75, 0]
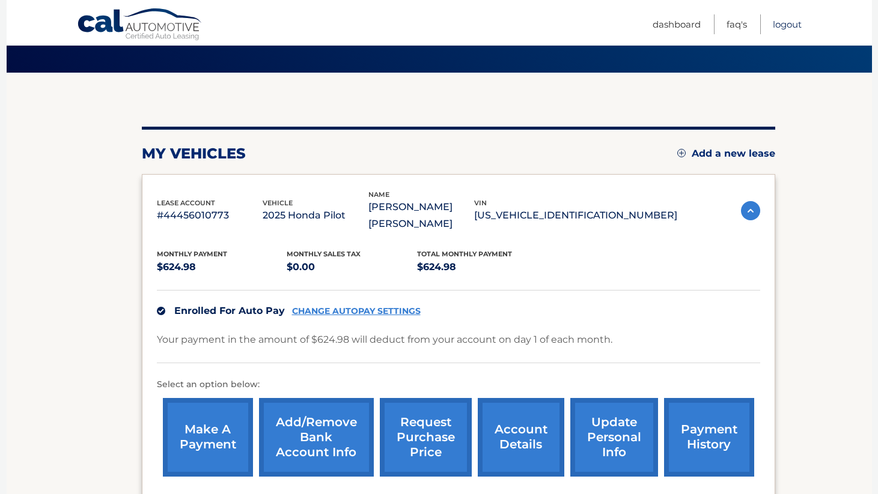
click at [779, 26] on link "Logout" at bounding box center [787, 24] width 29 height 20
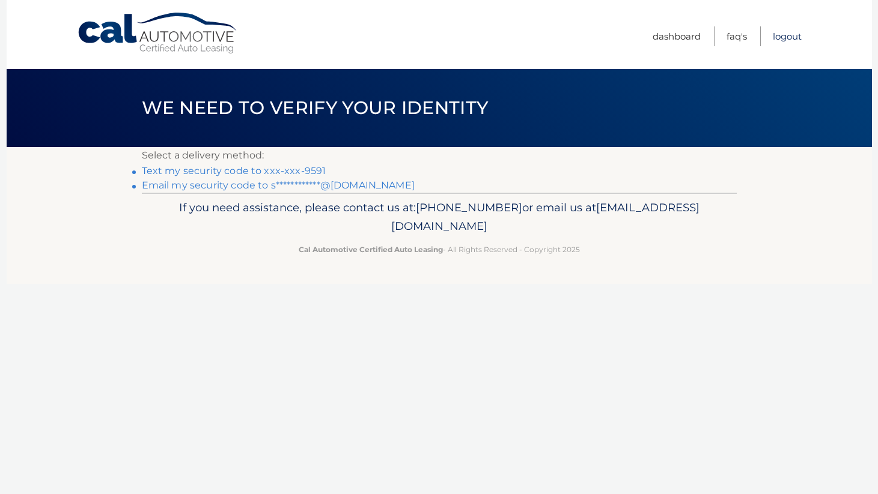
click at [784, 37] on link "Logout" at bounding box center [787, 36] width 29 height 20
